Goal: Information Seeking & Learning: Learn about a topic

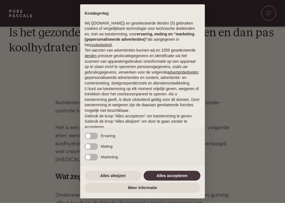
scroll to position [151, 0]
click at [110, 175] on button "Alles afwijzen" at bounding box center [113, 176] width 57 height 10
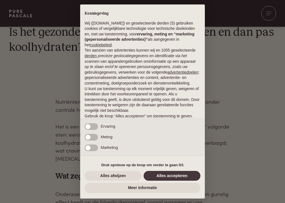
scroll to position [17, 0]
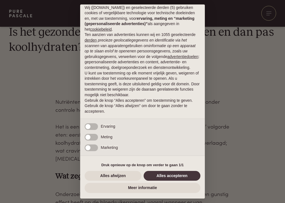
click at [111, 180] on button "Alles afwijzen" at bounding box center [113, 176] width 57 height 10
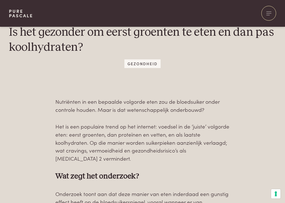
click at [116, 176] on strong "Wat zegt het onderzoek?" at bounding box center [97, 176] width 84 height 8
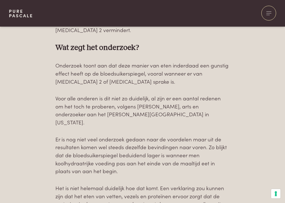
scroll to position [279, 0]
click at [34, 115] on div "Nutriënten in een bepaalde volgorde eten zou de bloedsuiker onder controle houd…" at bounding box center [142, 198] width 267 height 459
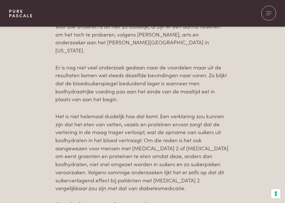
scroll to position [351, 0]
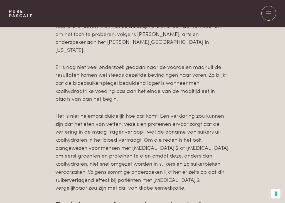
click at [32, 114] on div "Nutriënten in een bepaalde volgorde eten zou de bloedsuiker onder controle houd…" at bounding box center [142, 126] width 267 height 459
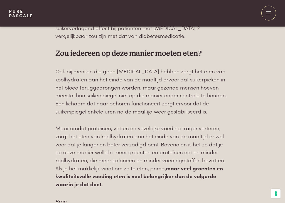
scroll to position [503, 0]
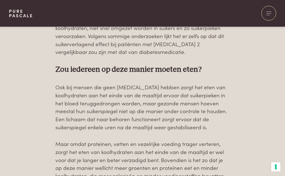
scroll to position [486, 0]
